Goal: Task Accomplishment & Management: Complete application form

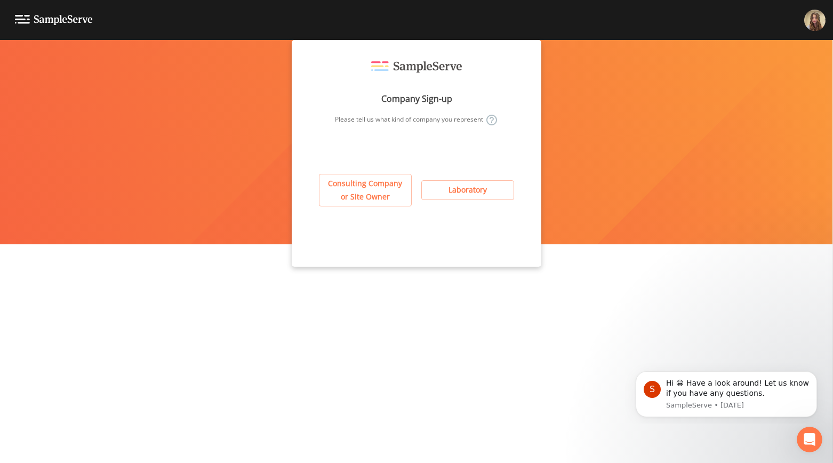
click at [369, 198] on button "Consulting Company or Site Owner" at bounding box center [365, 190] width 93 height 33
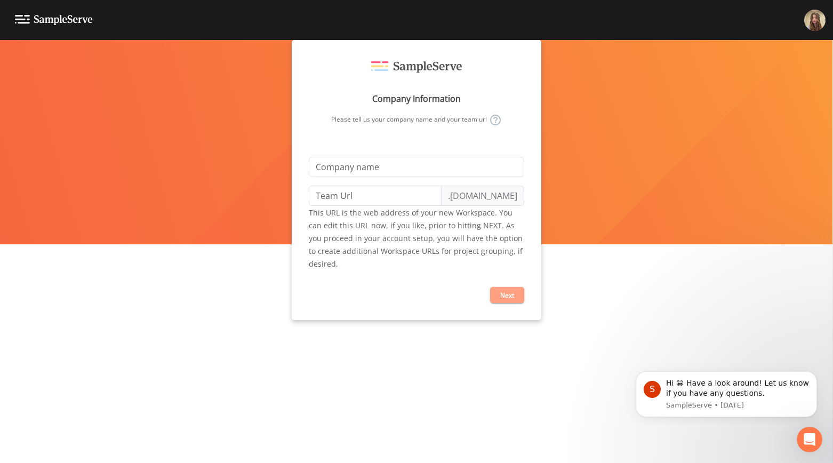
click at [506, 293] on button "Next" at bounding box center [507, 295] width 34 height 16
